Goal: Download file/media

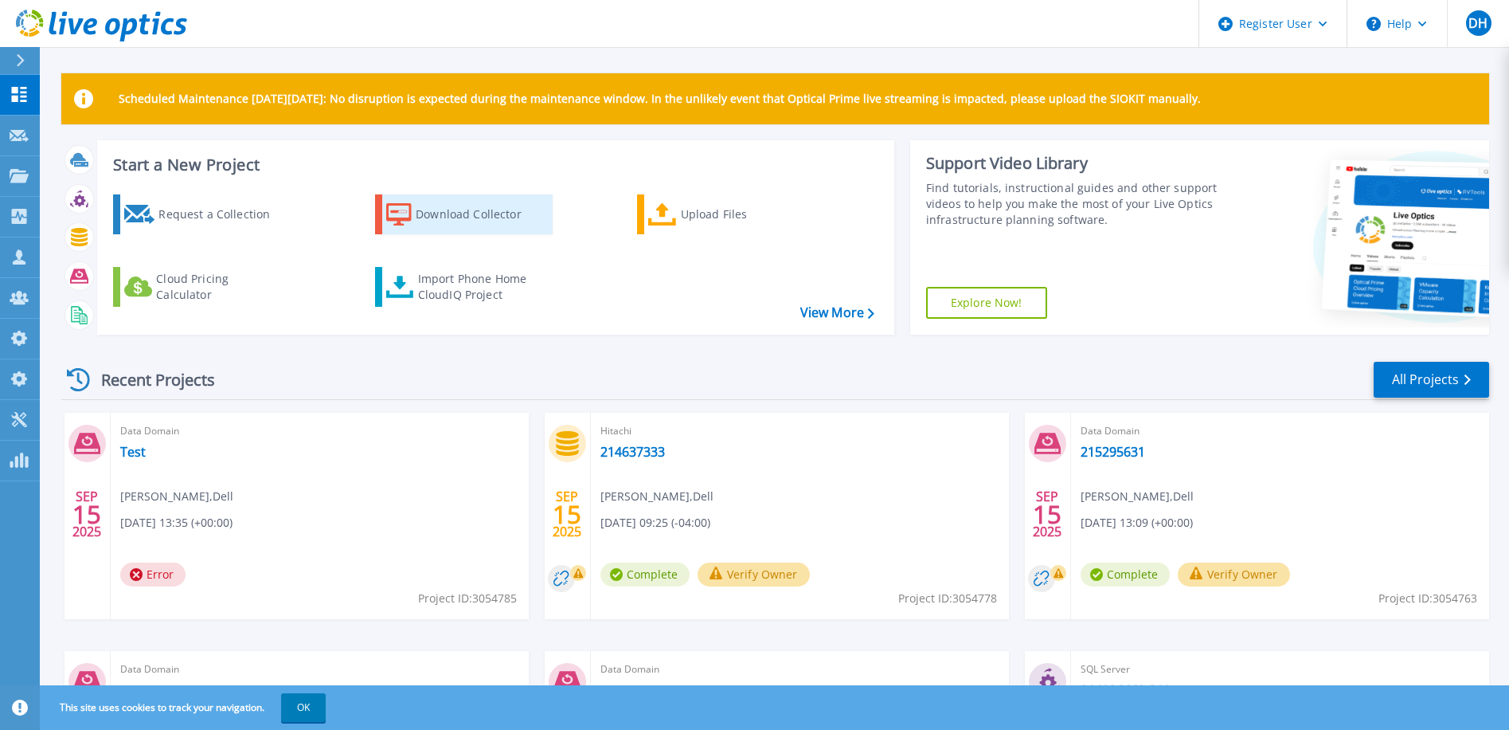
click at [452, 226] on div "Download Collector" at bounding box center [479, 214] width 127 height 32
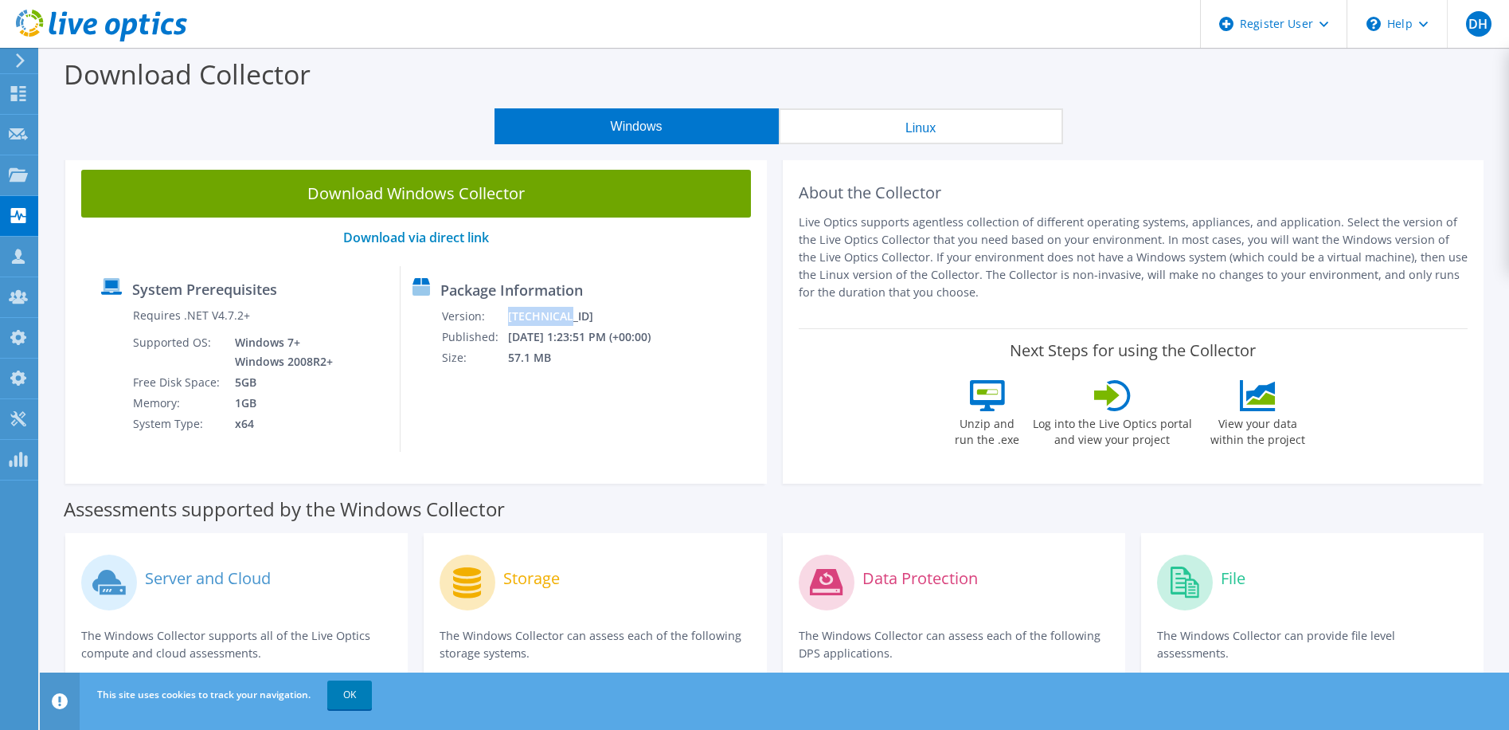
drag, startPoint x: 587, startPoint y: 311, endPoint x: 518, endPoint y: 316, distance: 68.7
click at [518, 316] on tr "Version: 26.3.6.218" at bounding box center [556, 316] width 231 height 21
copy tr "26.3.6.218"
click at [147, 16] on use at bounding box center [101, 26] width 171 height 32
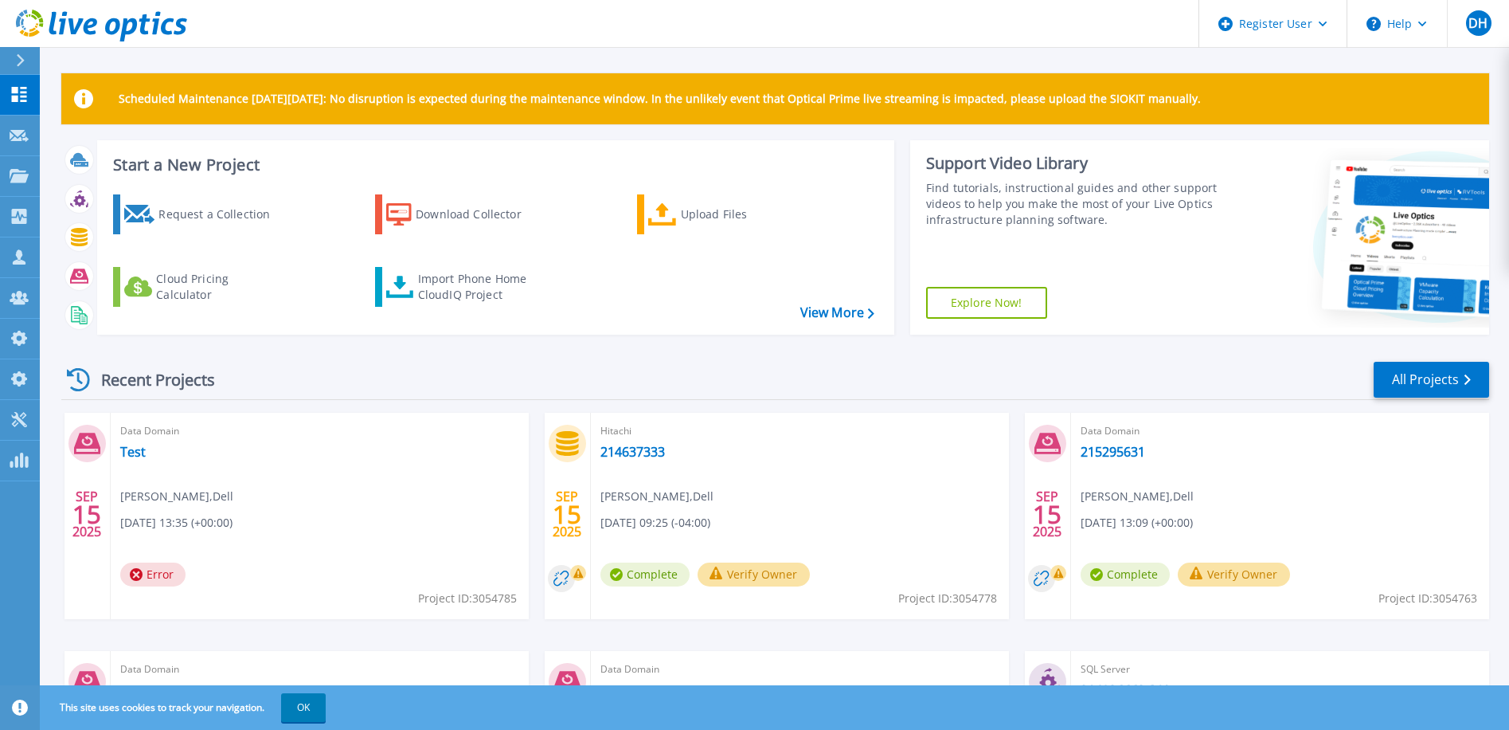
click at [101, 24] on icon at bounding box center [101, 26] width 171 height 33
click at [456, 284] on div "Import Phone Home CloudIQ Project" at bounding box center [480, 287] width 124 height 32
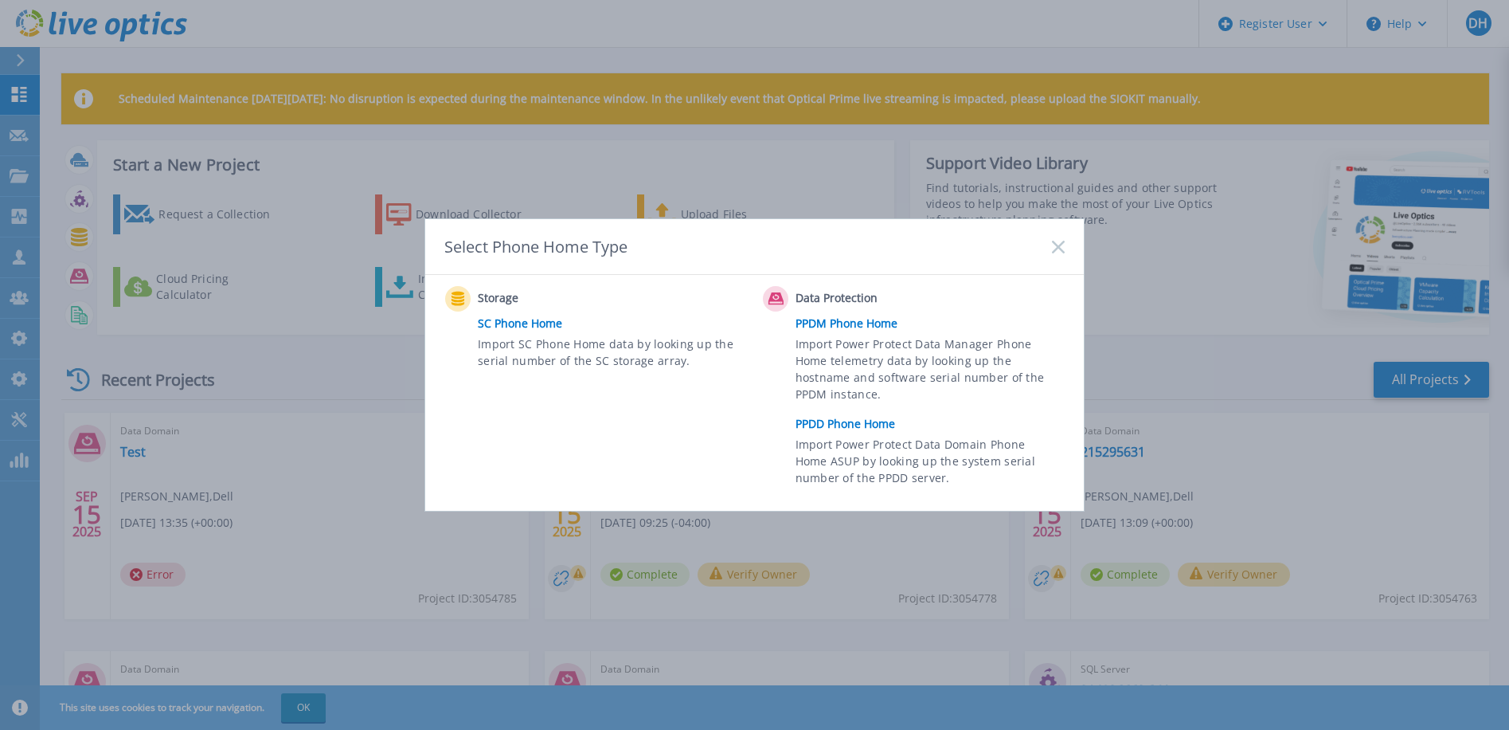
click at [816, 319] on link "PPDM Phone Home" at bounding box center [934, 323] width 277 height 24
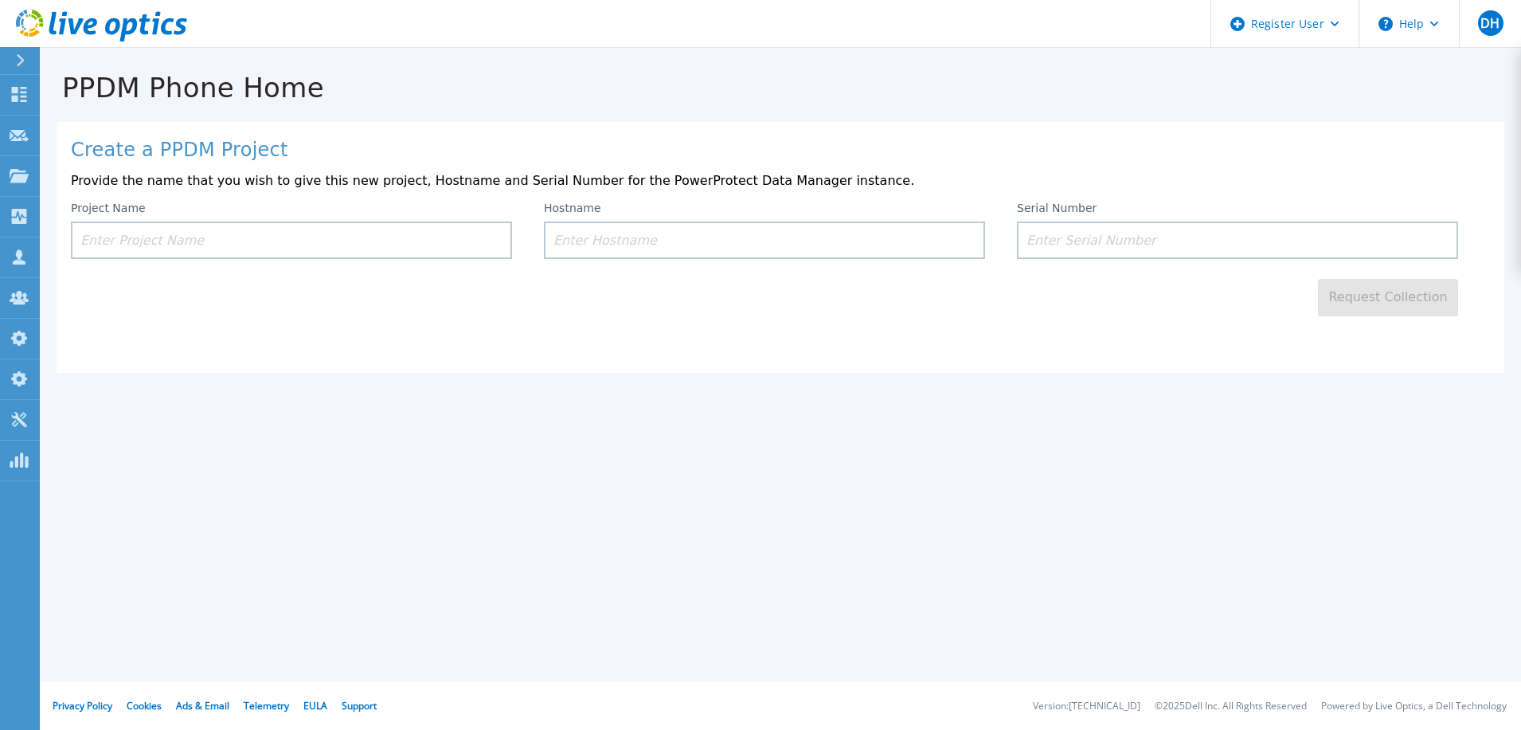
drag, startPoint x: 784, startPoint y: 289, endPoint x: 774, endPoint y: 291, distance: 9.7
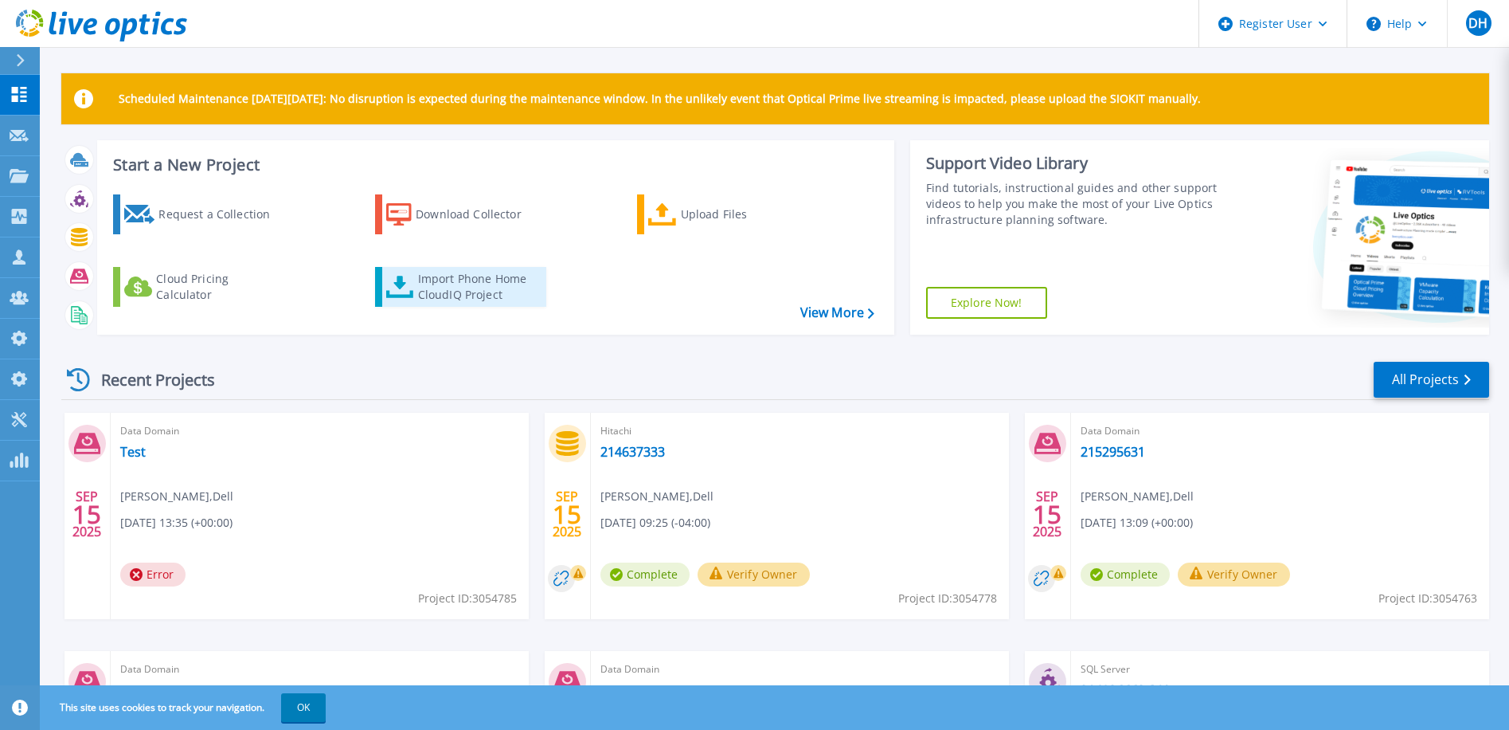
click at [472, 283] on div "Import Phone Home CloudIQ Project" at bounding box center [480, 287] width 124 height 32
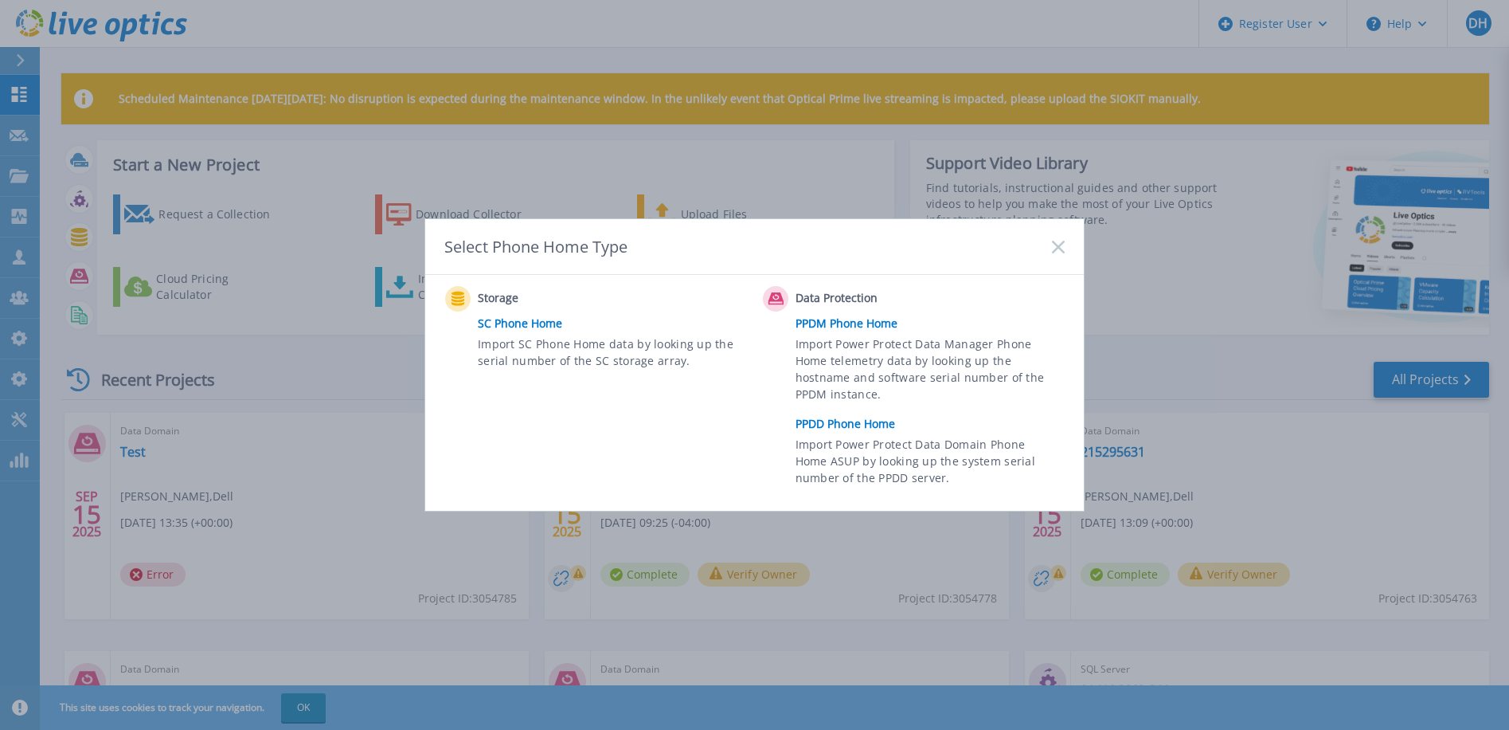
click at [843, 423] on link "PPDD Phone Home" at bounding box center [934, 424] width 277 height 24
